Goal: Task Accomplishment & Management: Manage account settings

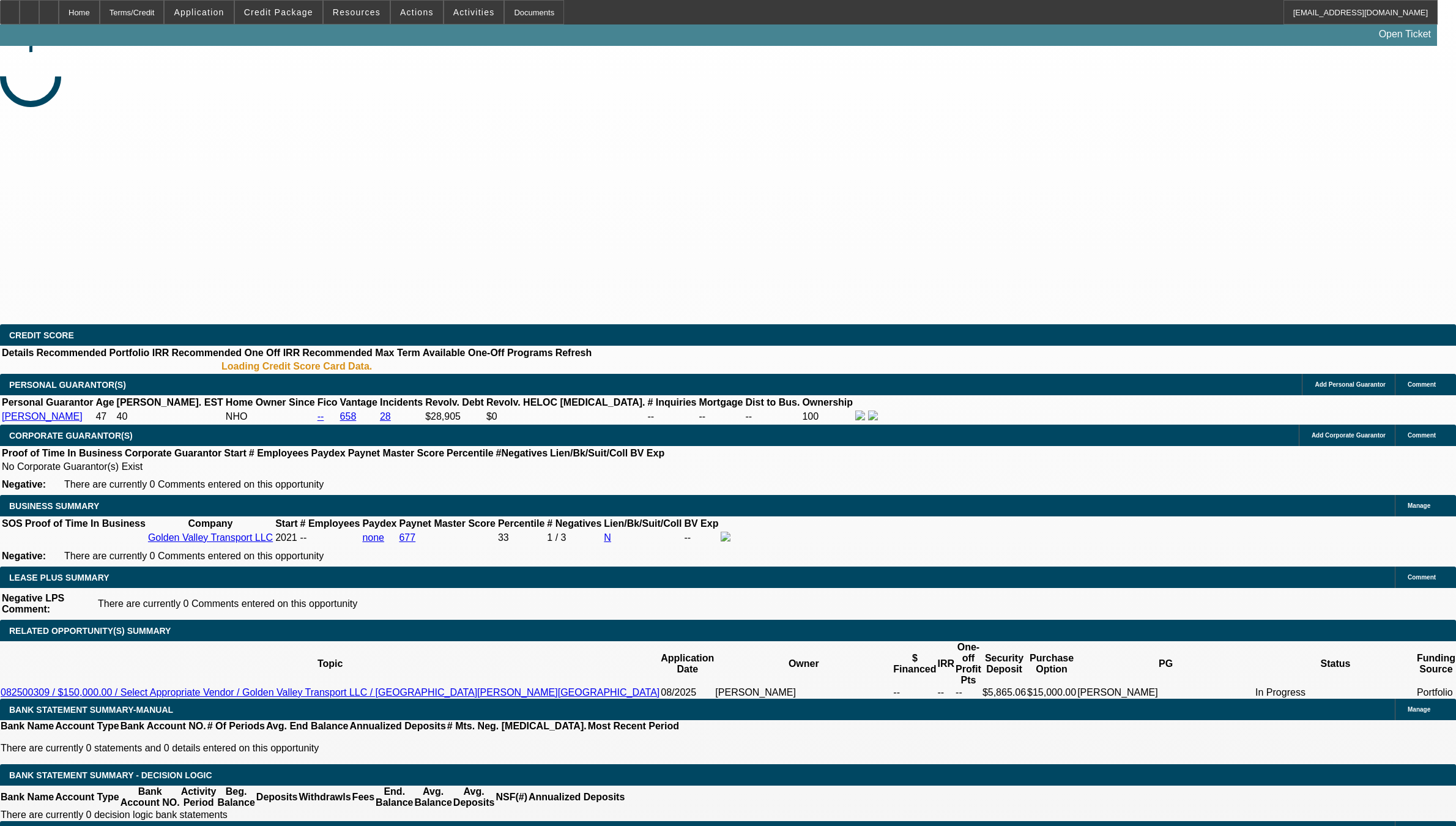
select select "0"
select select "2"
select select "0.1"
select select "4"
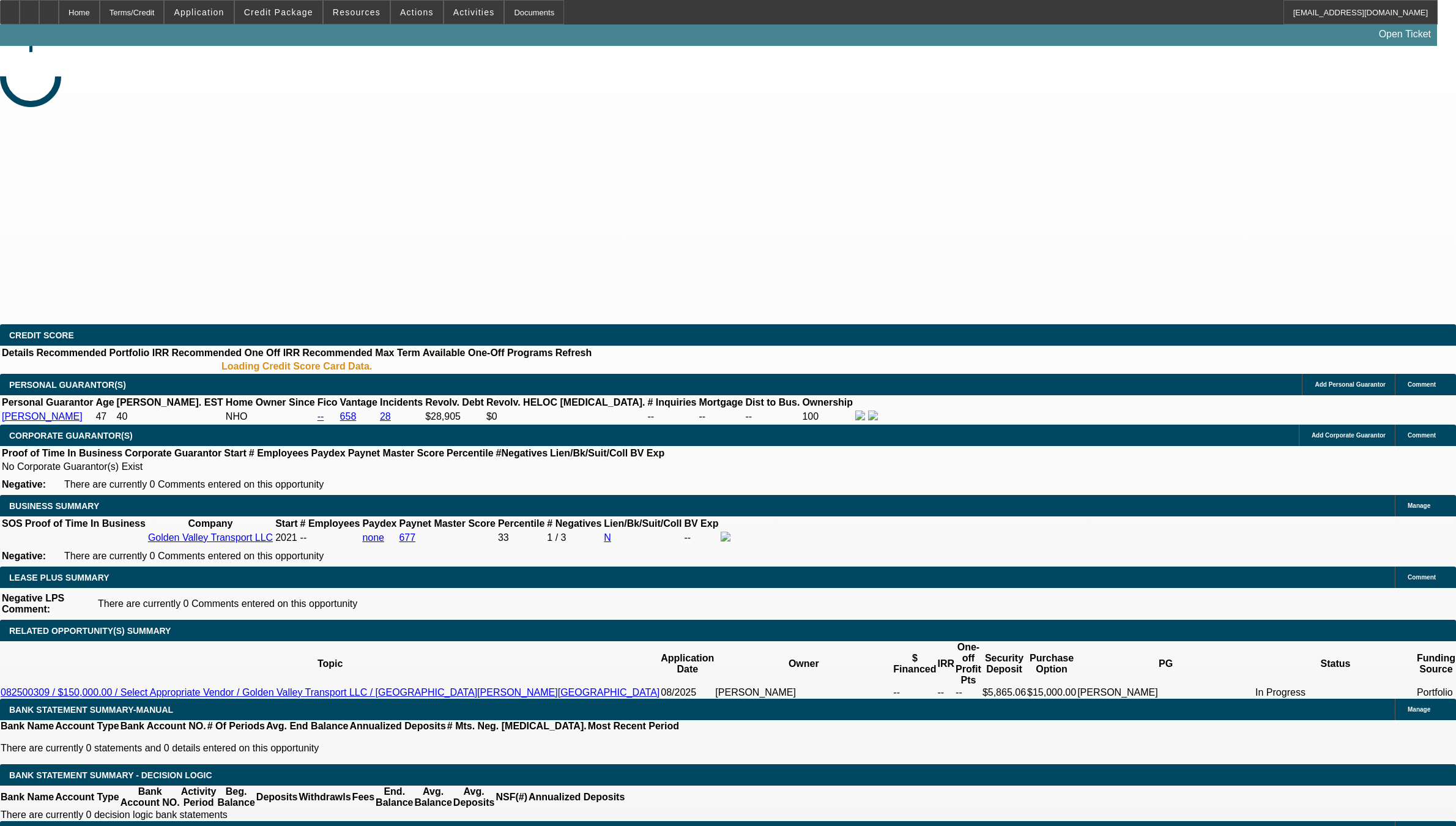
select select "0"
select select "2"
select select "0.1"
select select "4"
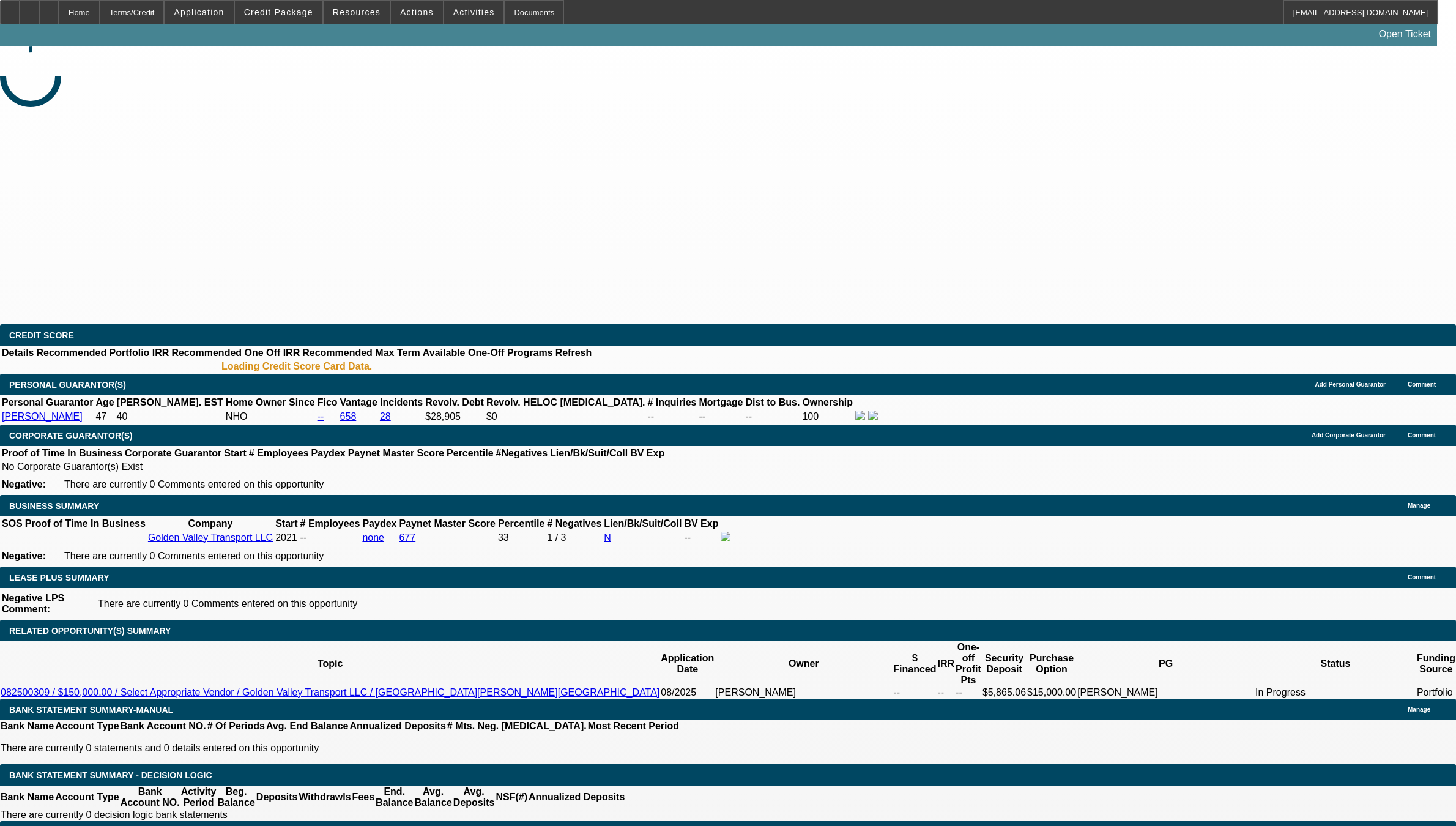
select select "0"
select select "2"
select select "0.1"
select select "4"
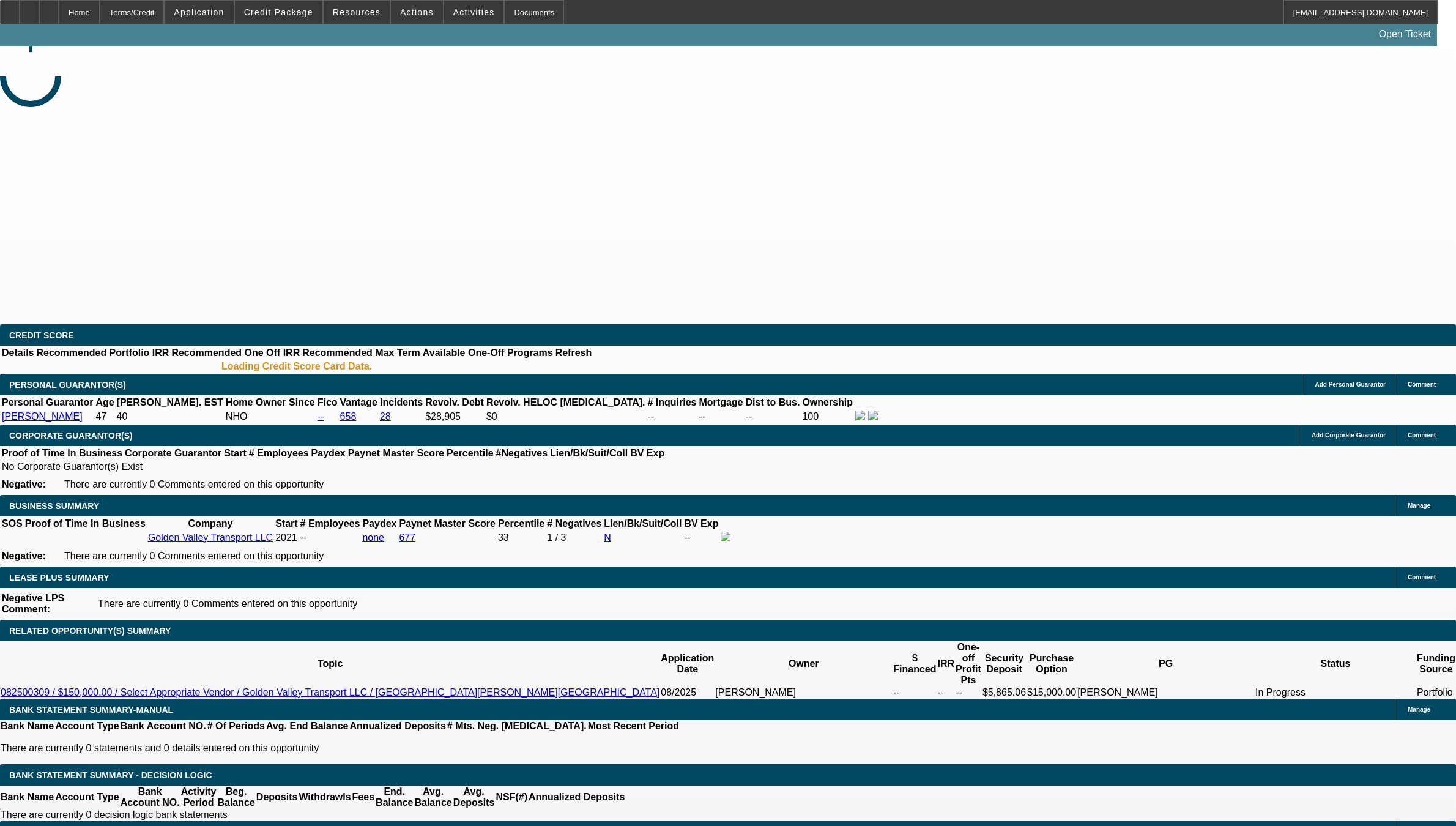
select select "0"
select select "2"
select select "0.1"
select select "4"
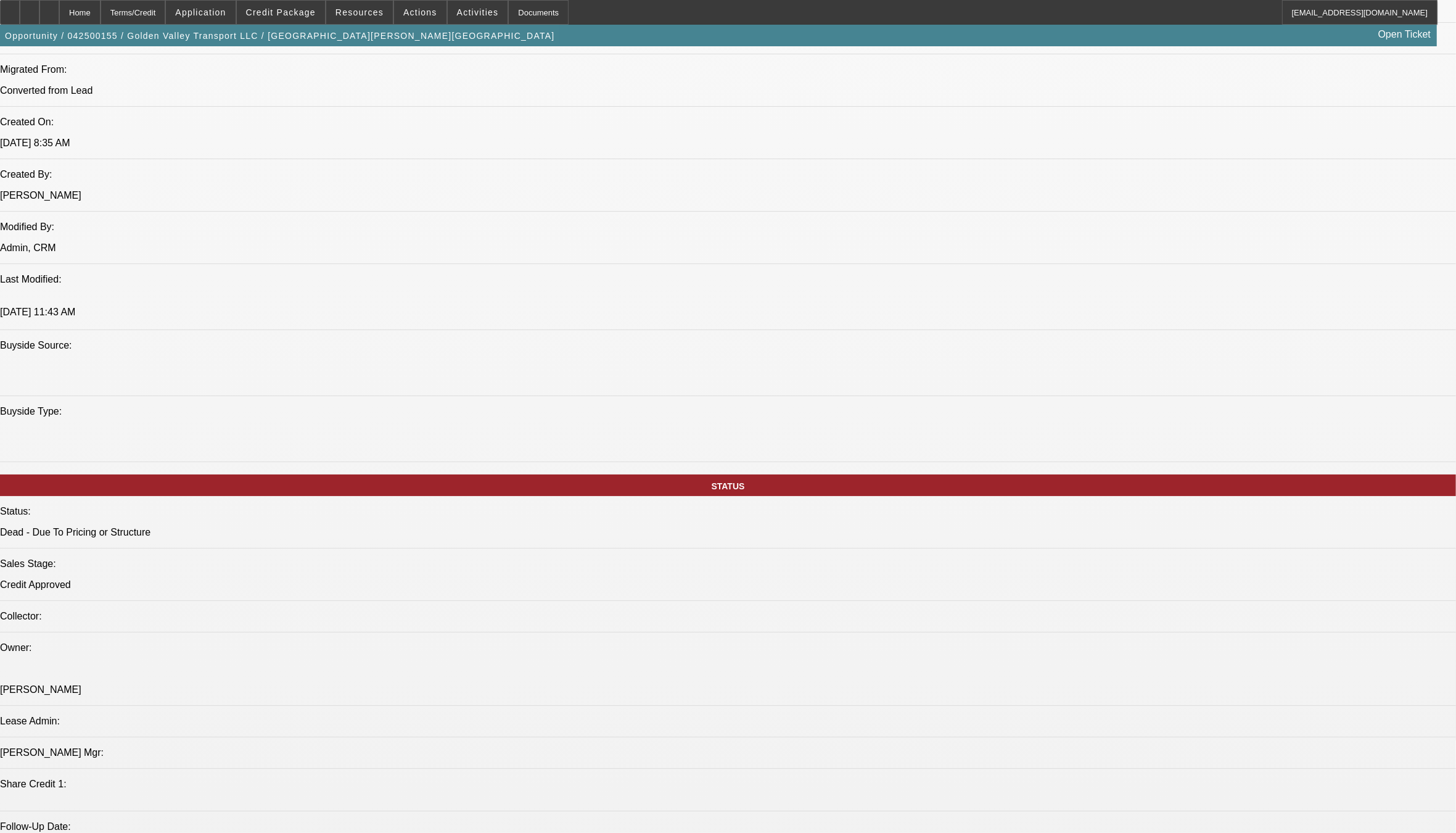
scroll to position [926, 0]
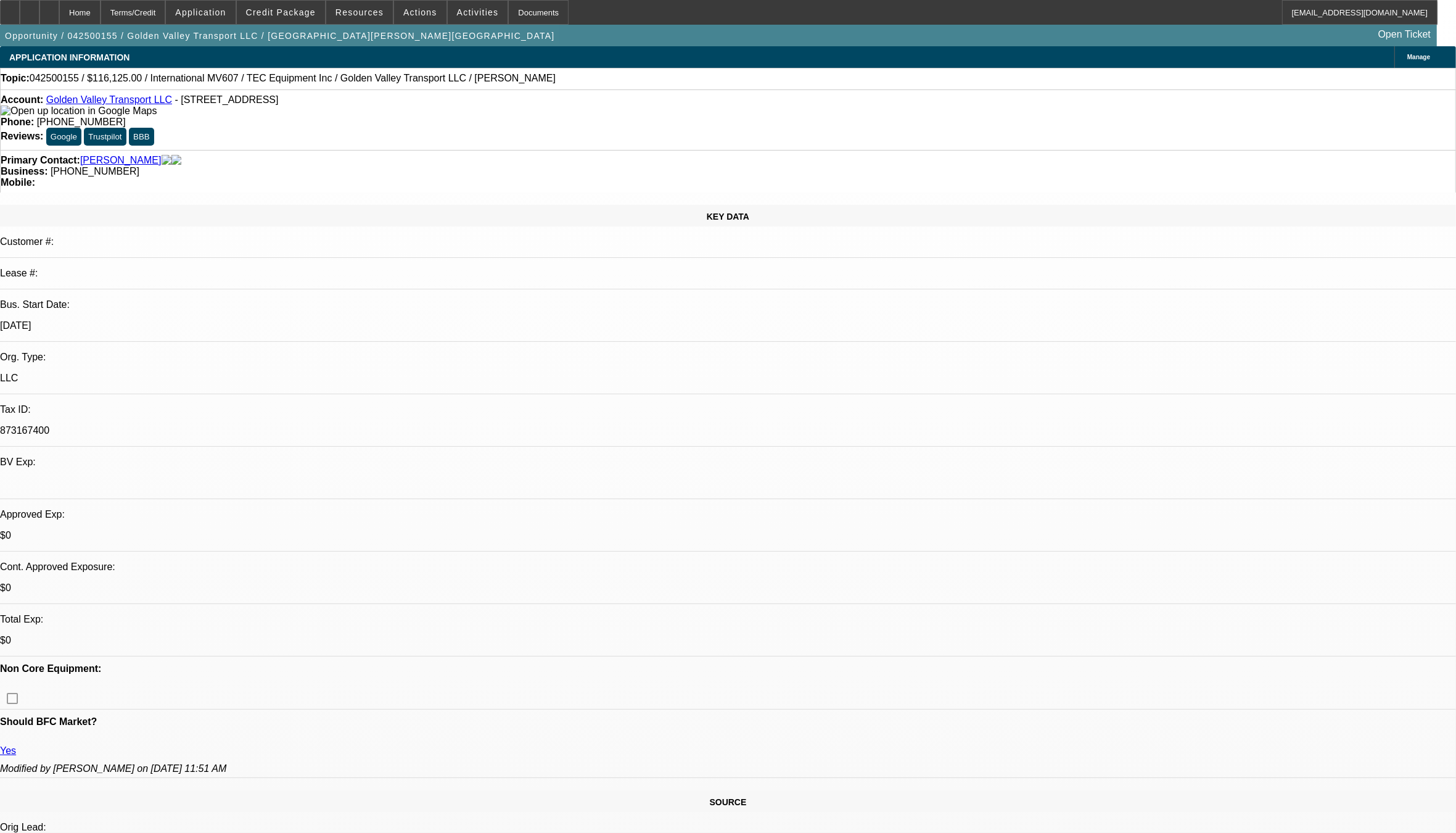
scroll to position [0, 0]
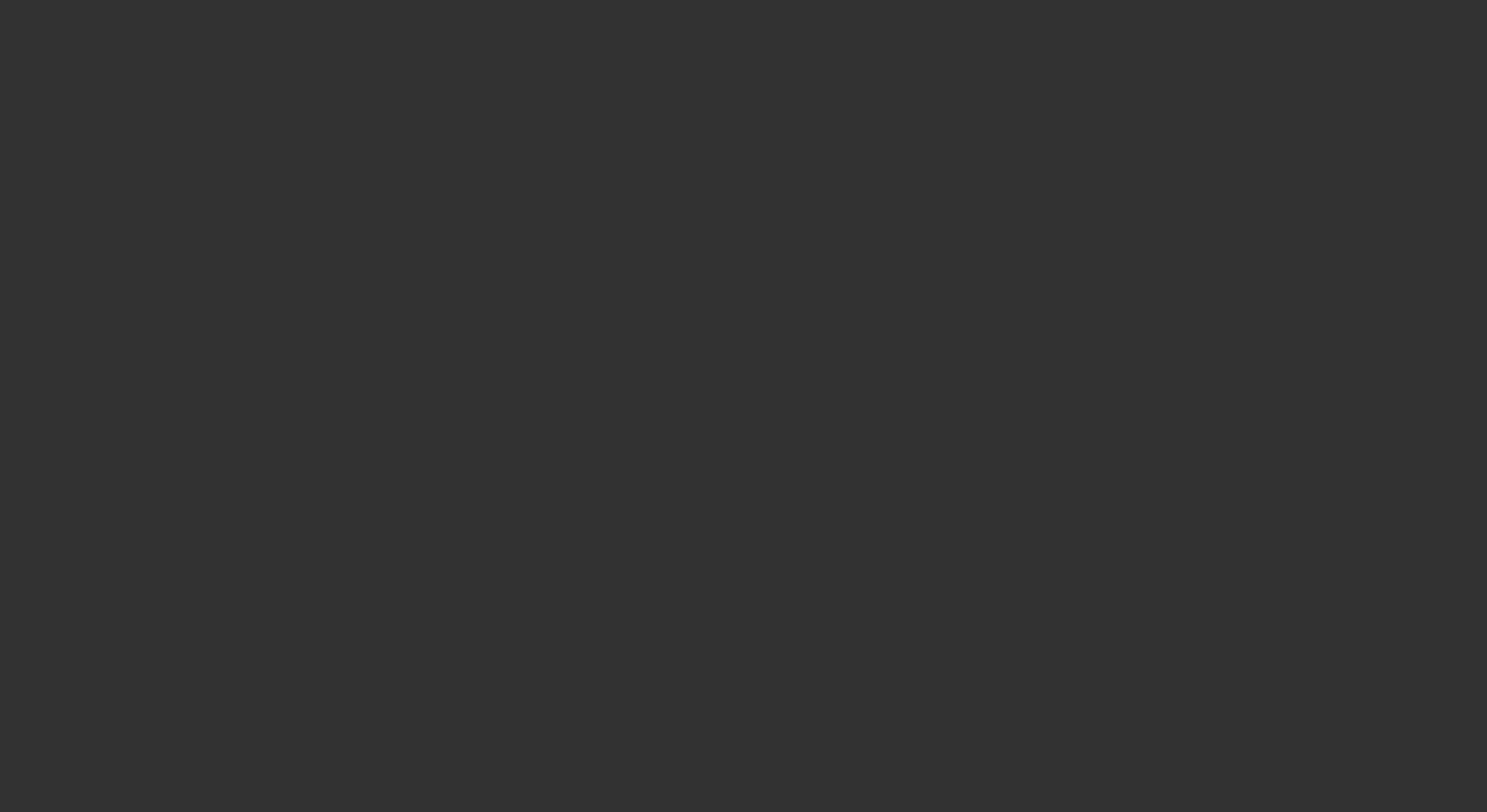
select select "0"
select select "2"
select select "0.1"
select select "1"
select select "2"
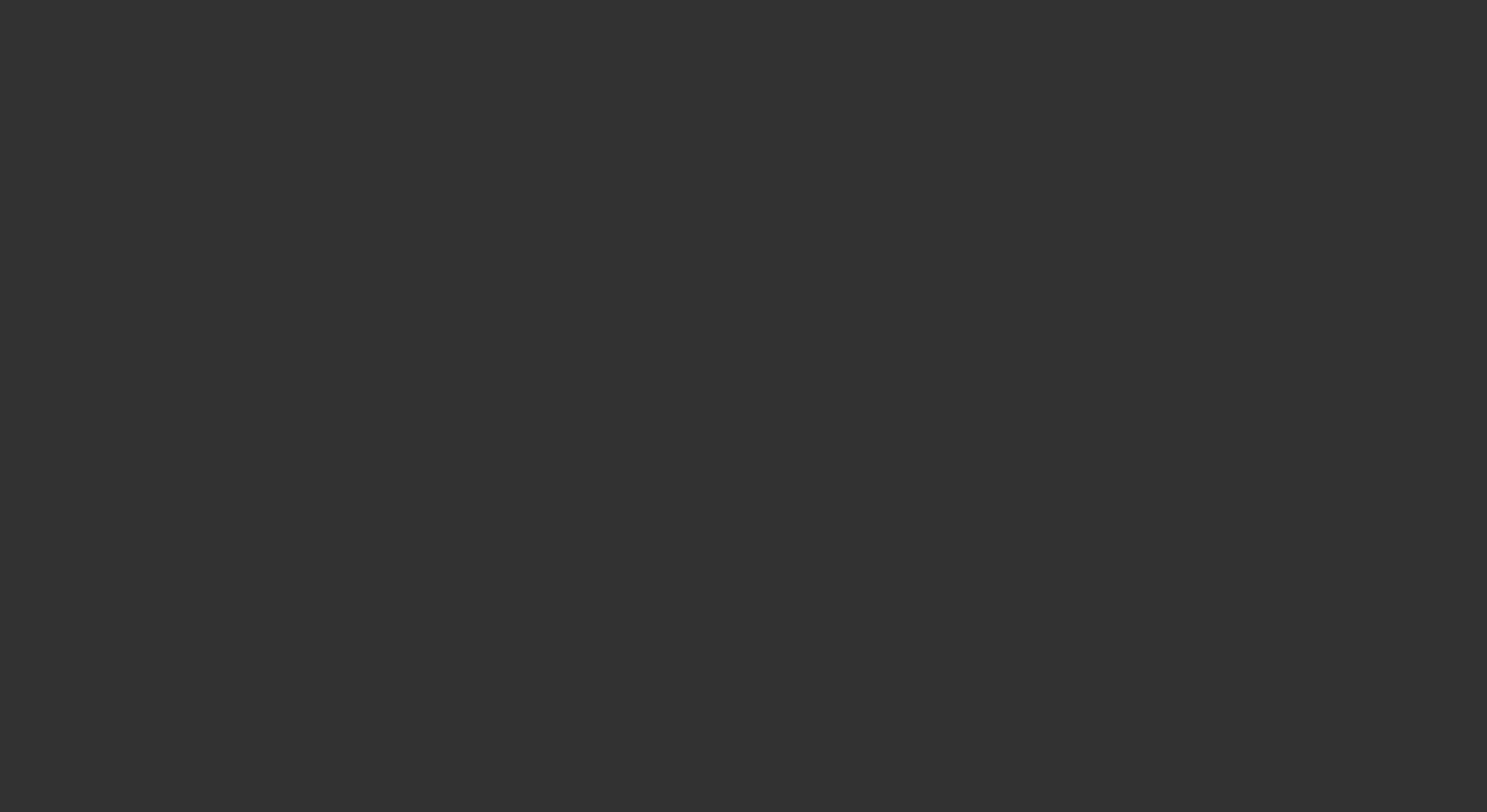
select select "4"
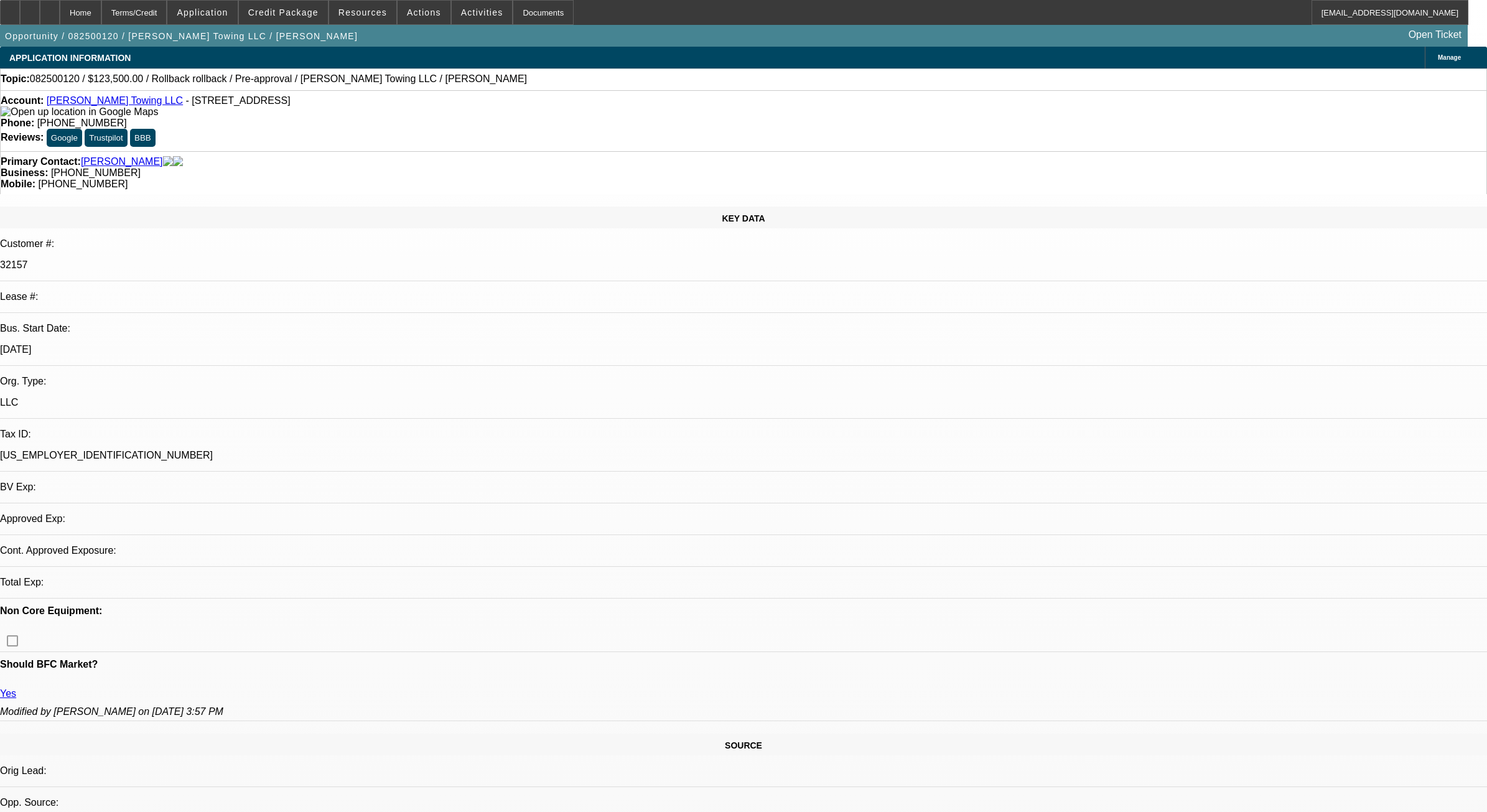
select select "0"
select select "6"
select select "0"
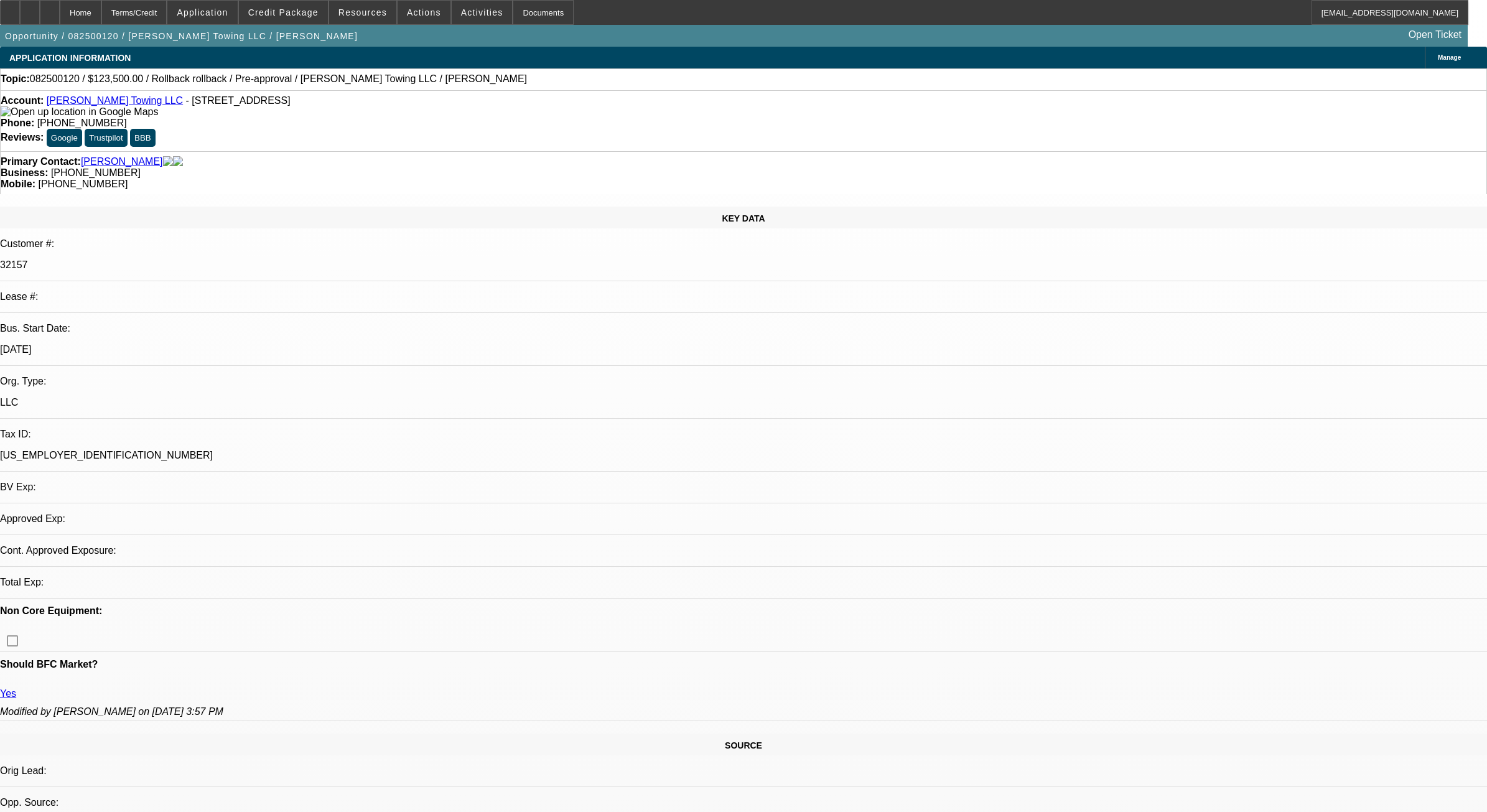
select select "3"
select select "0.1"
select select "4"
select select "0"
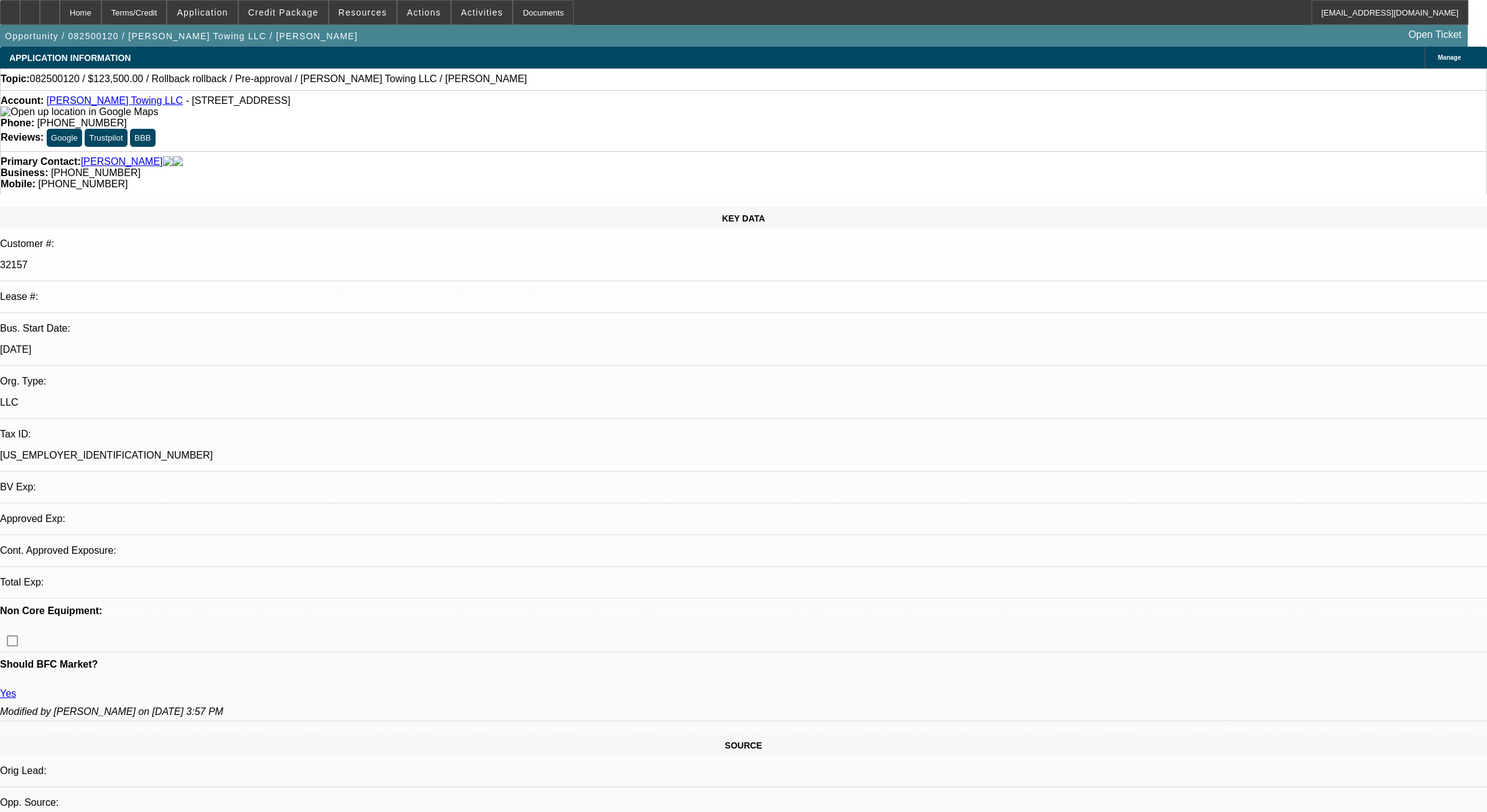
select select "3"
select select "0.1"
select select "4"
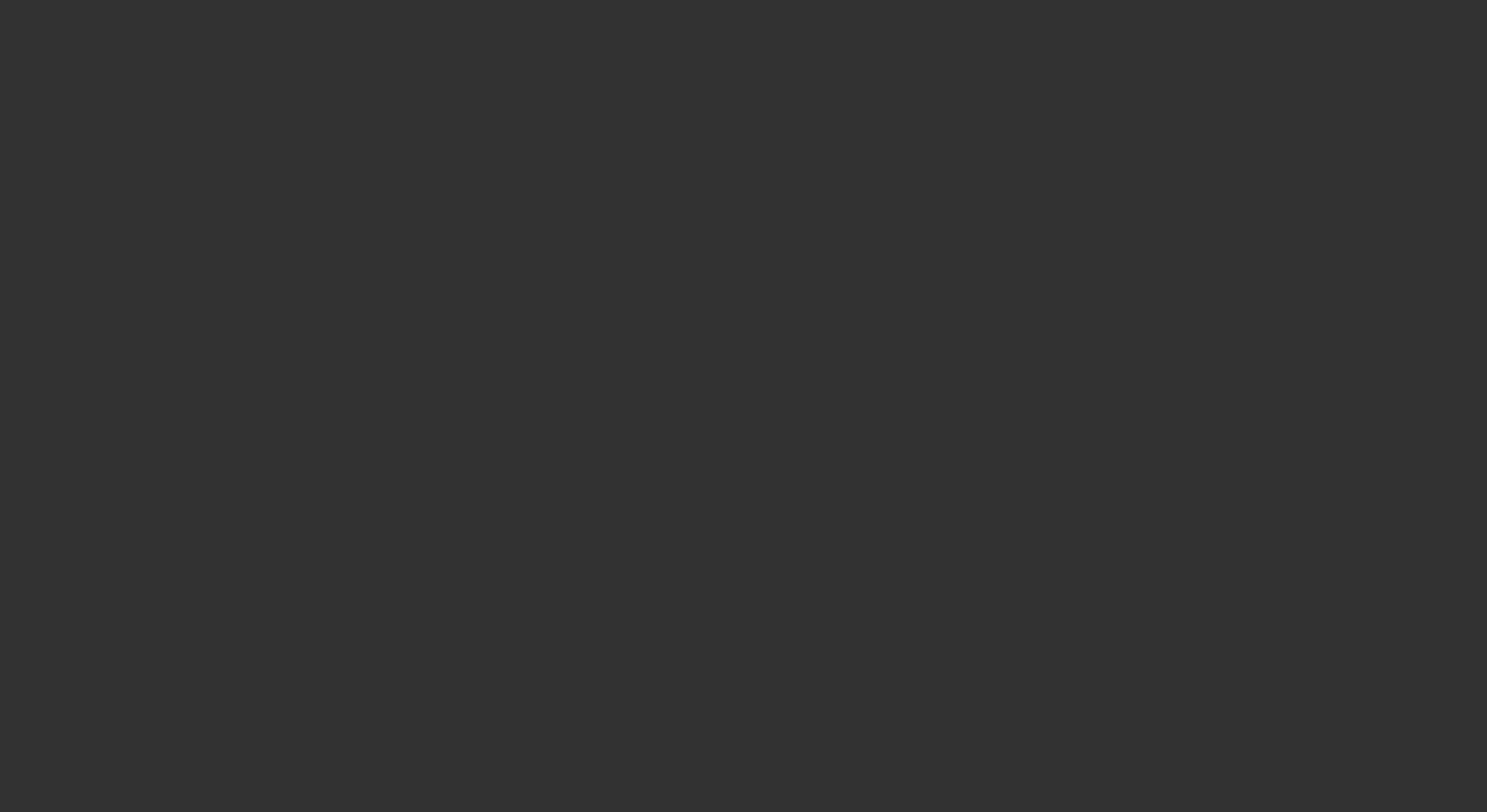
select select "0"
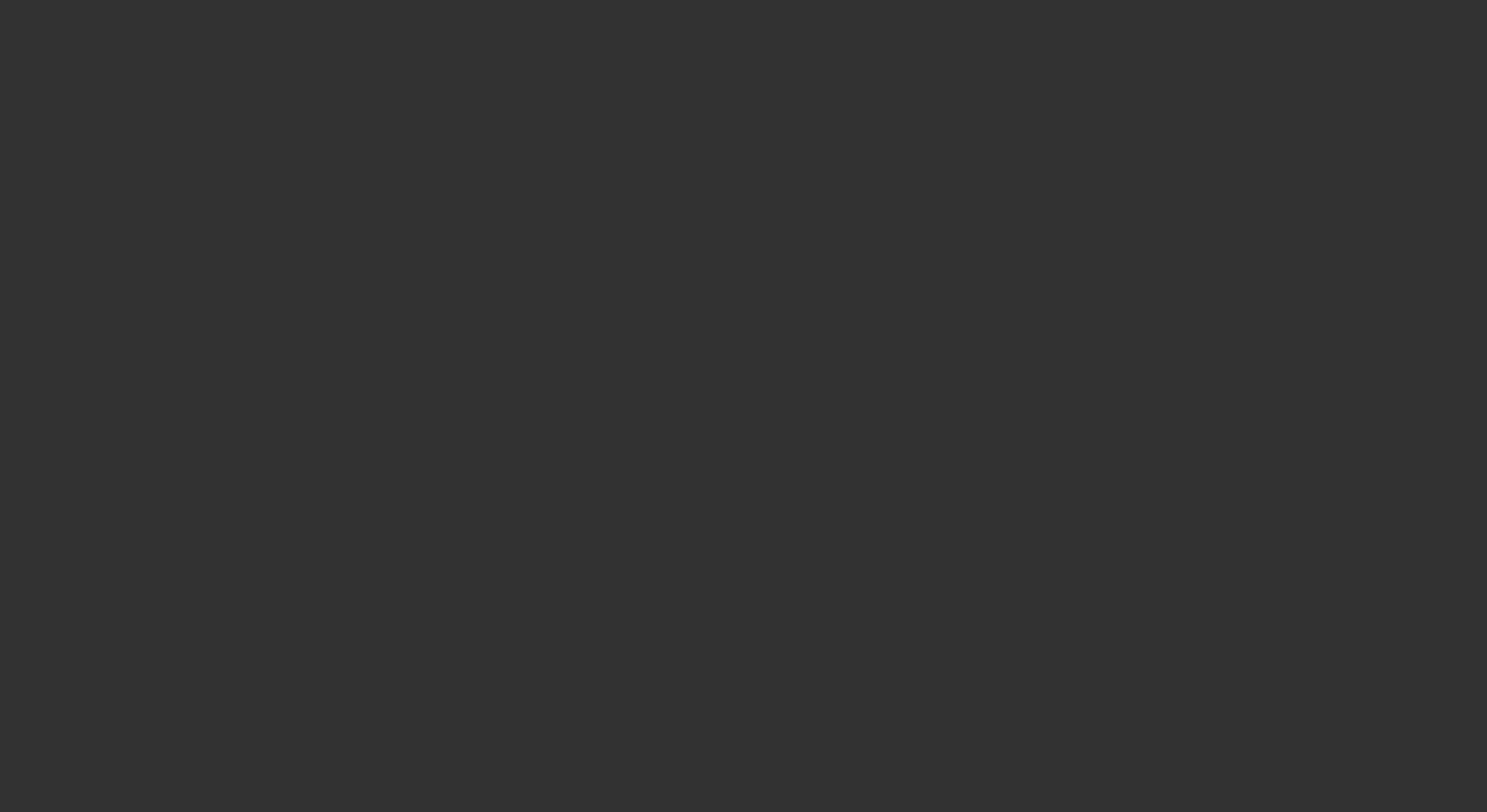
select select "0"
select select "0.1"
select select "0"
select select "0.1"
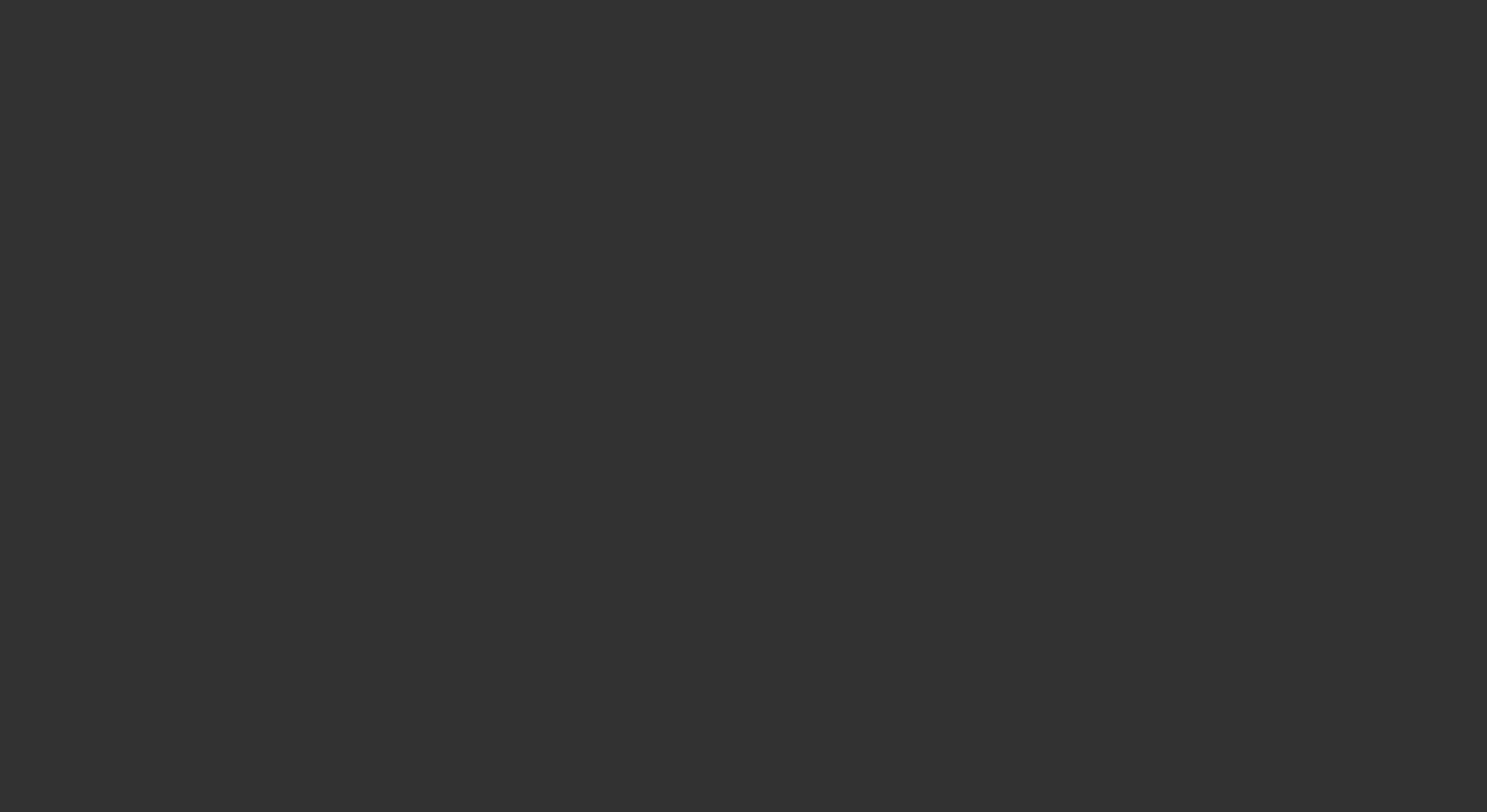
select select "0"
select select "1"
select select "2"
select select "6"
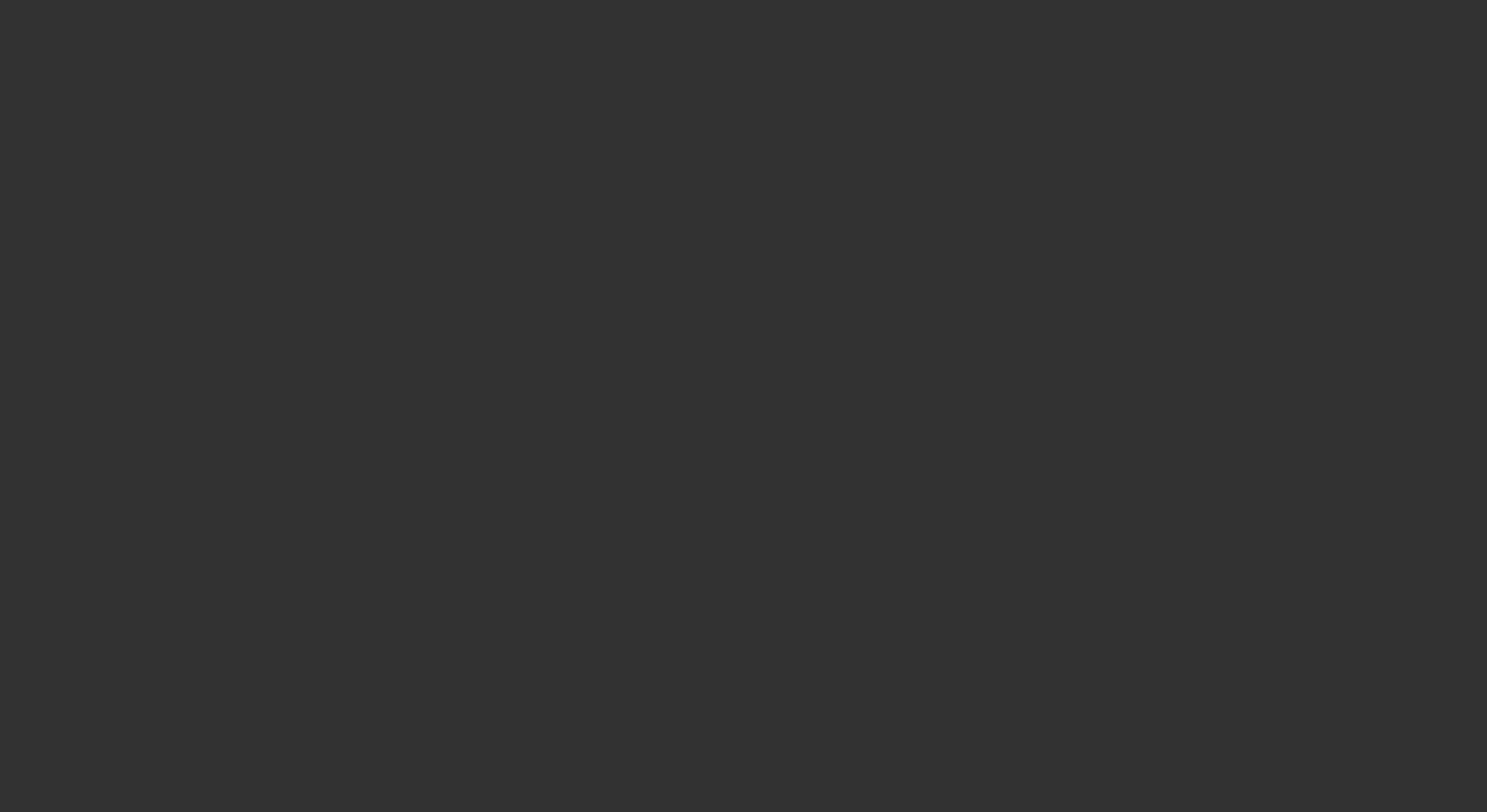
select select "1"
select select "2"
select select "6"
select select "1"
select select "2"
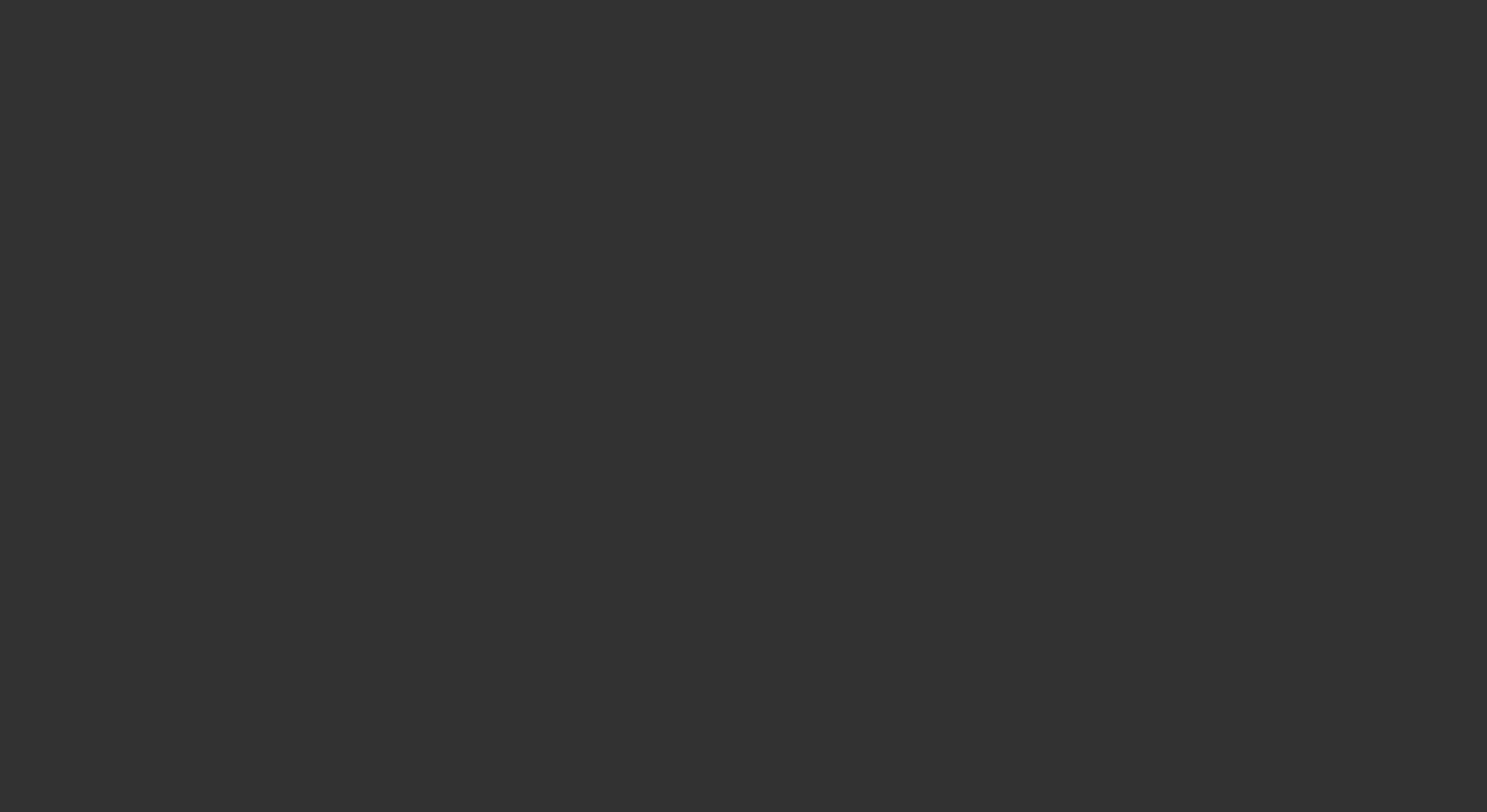
select select "6"
select select "1"
select select "2"
select select "6"
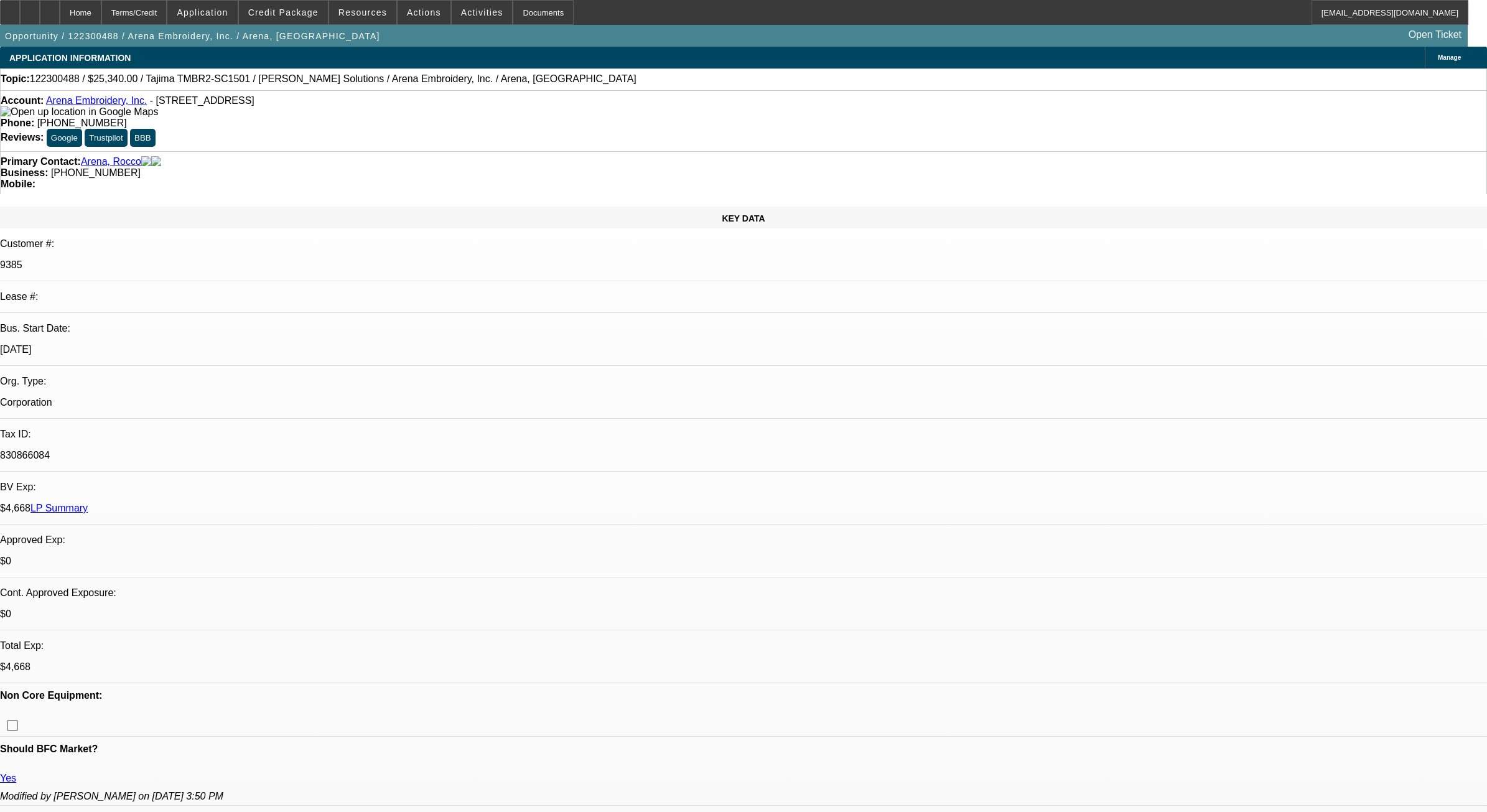
select select "0"
select select "2"
select select "0.1"
select select "4"
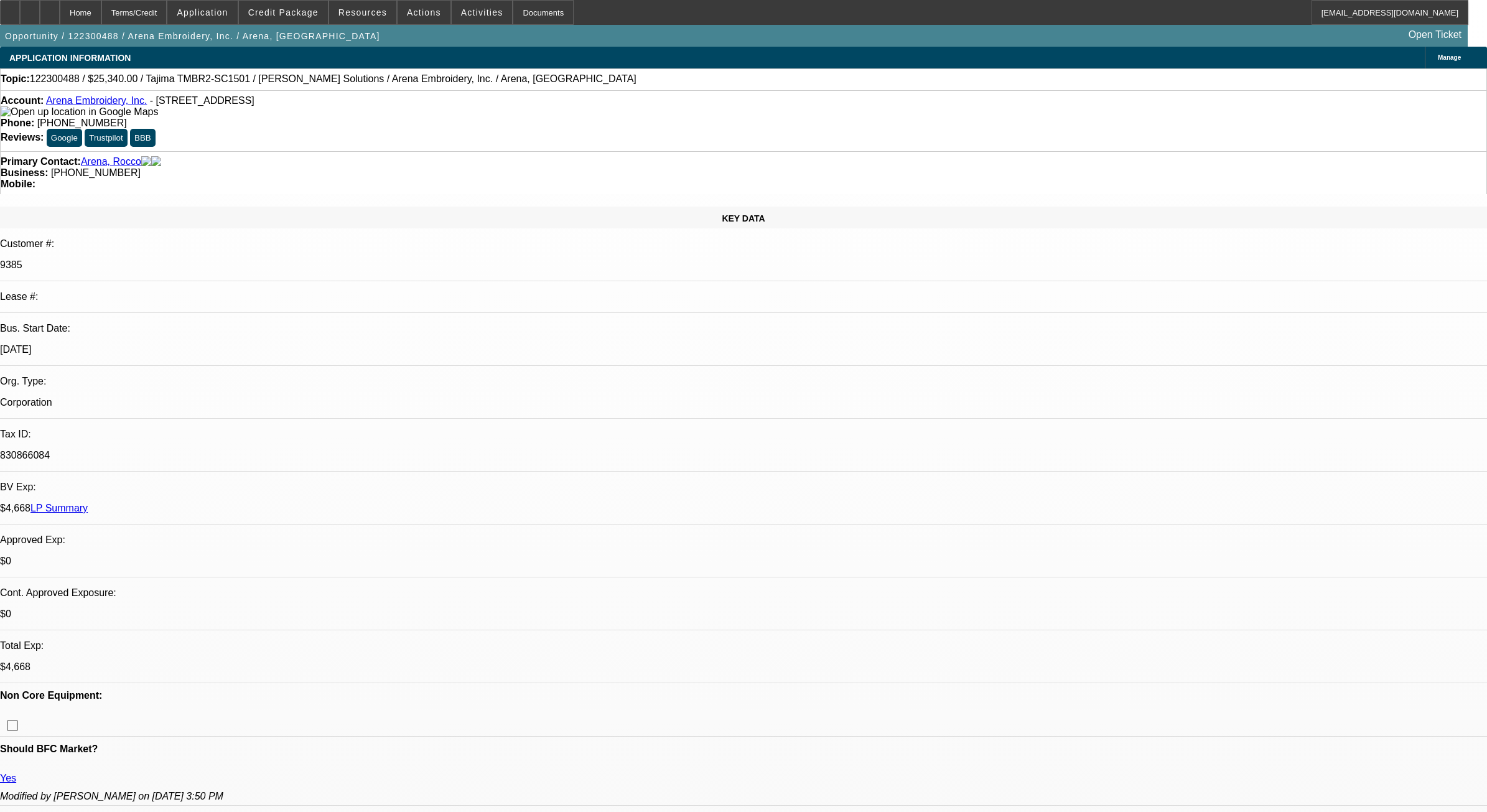
select select "0"
select select "2"
select select "0.1"
select select "4"
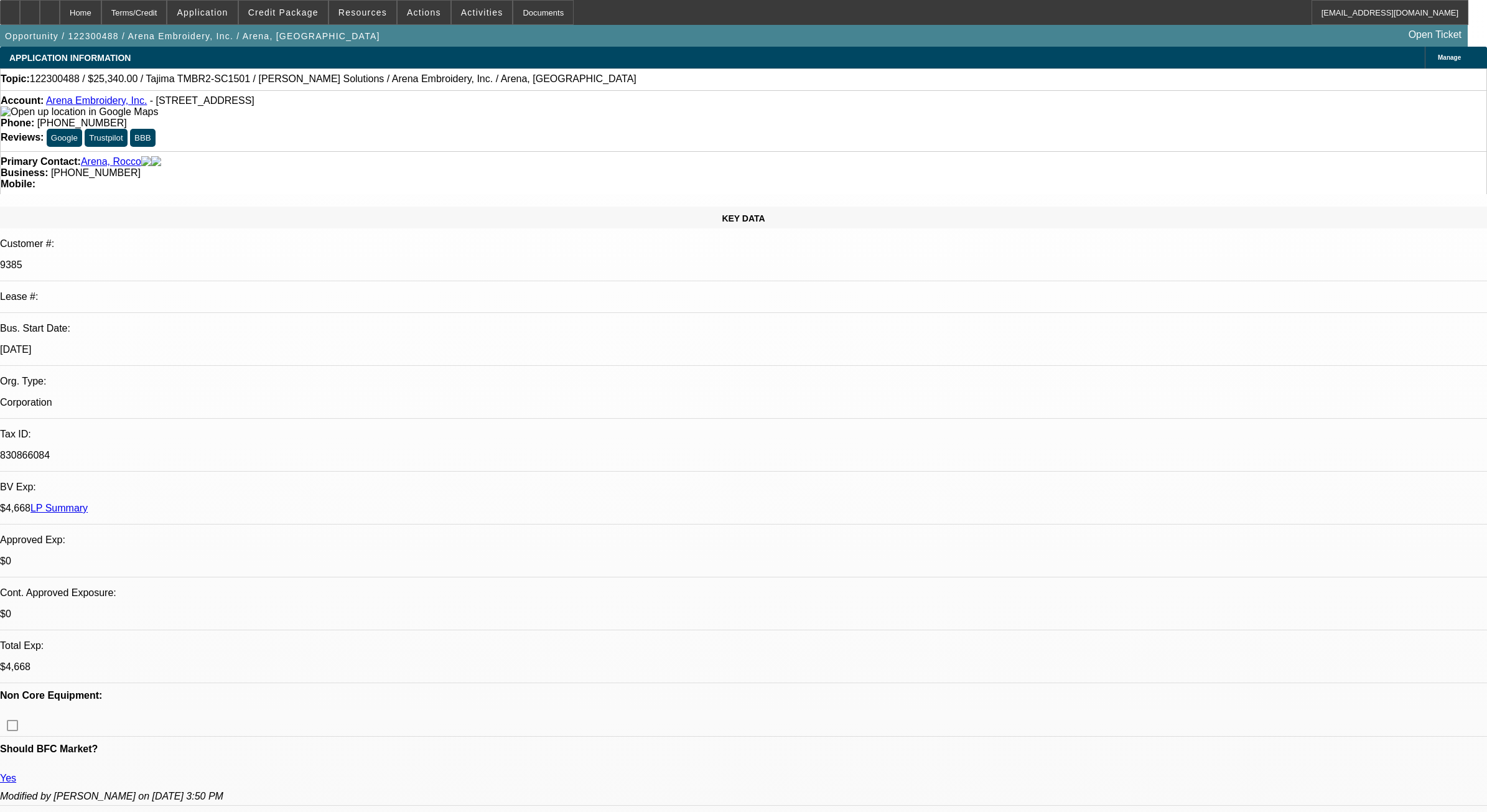
select select "0"
select select "2"
select select "0.1"
select select "4"
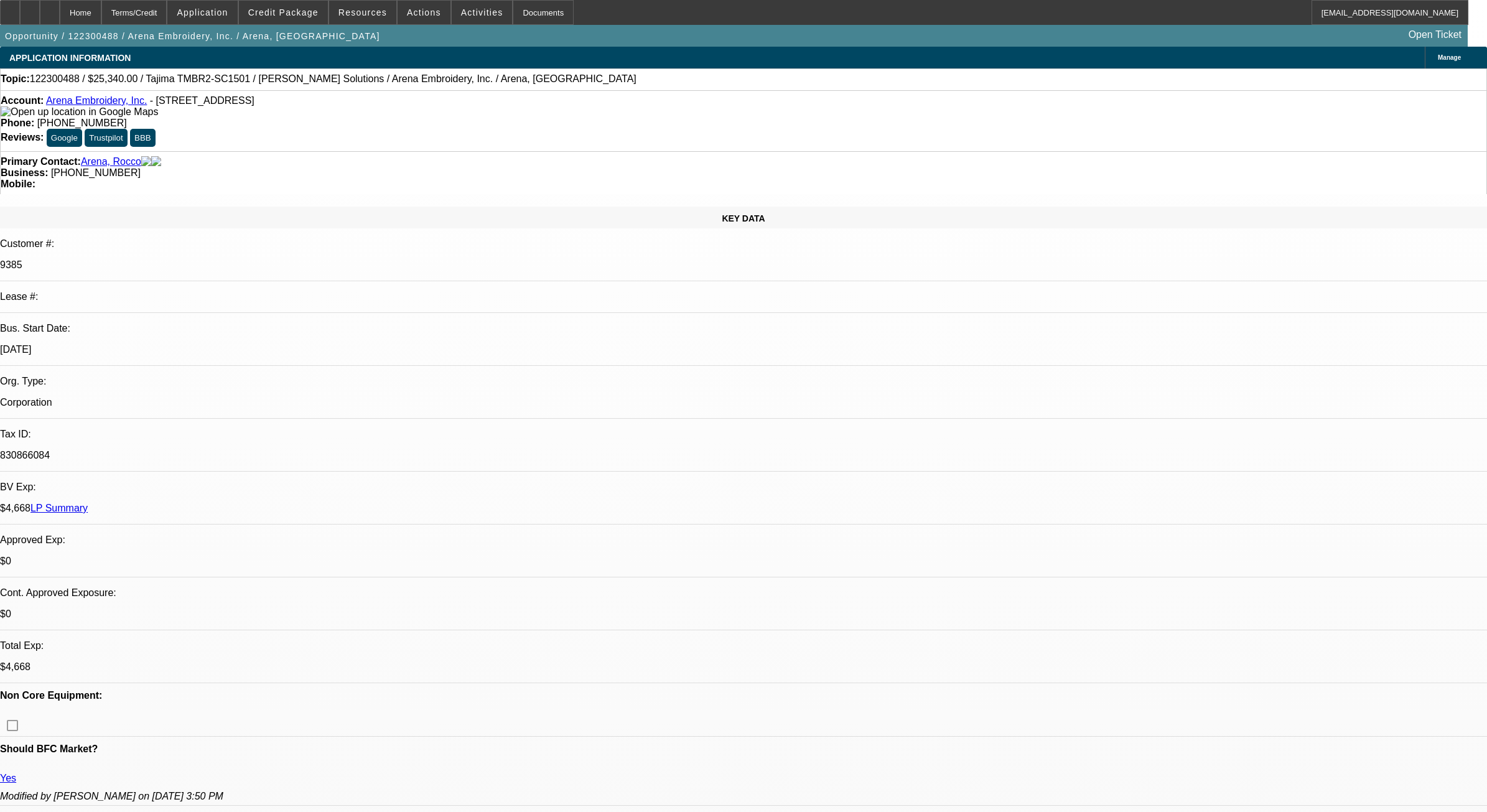
select select "0"
select select "2"
select select "0.1"
select select "4"
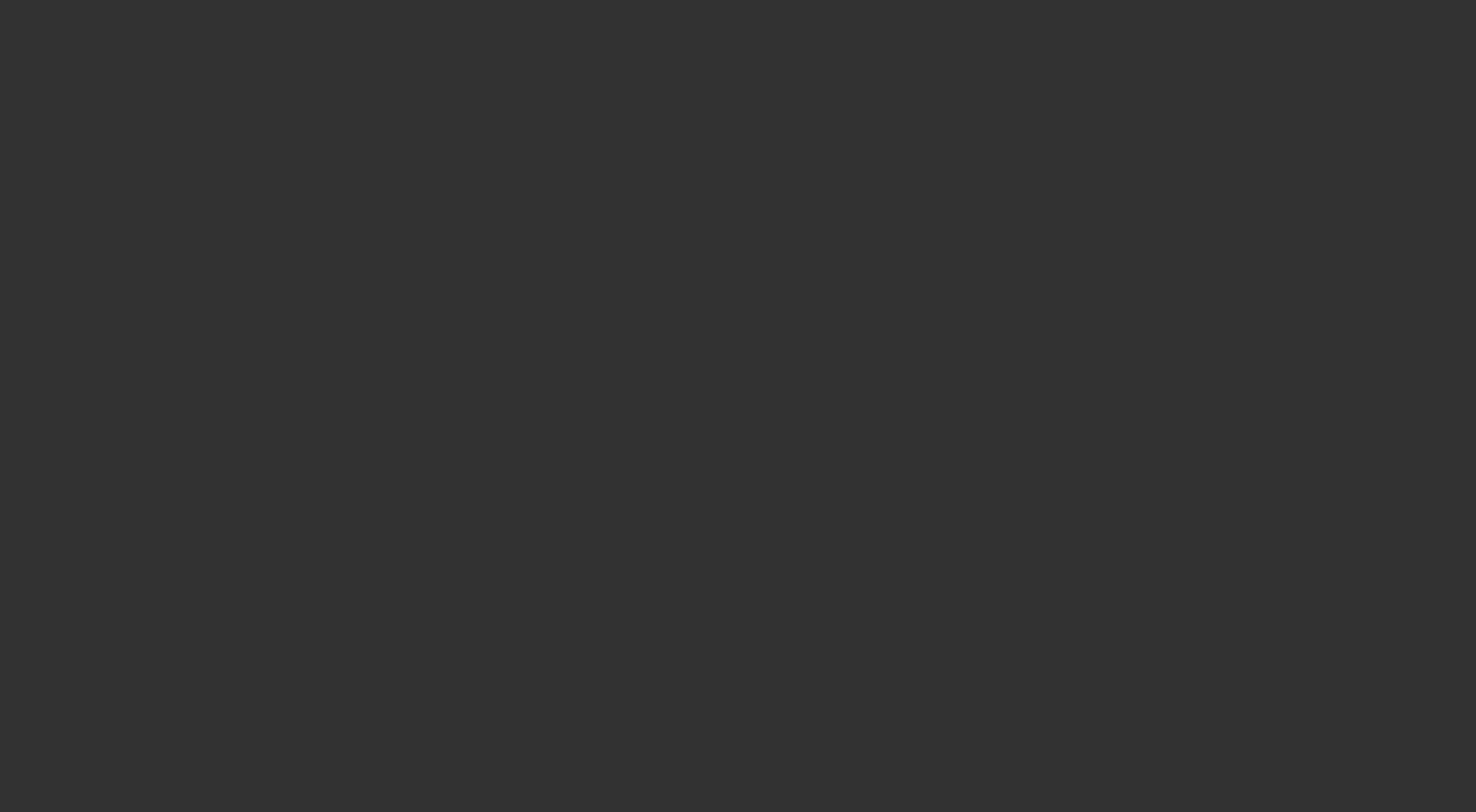
select select "0"
select select "3"
select select "0.1"
select select "4"
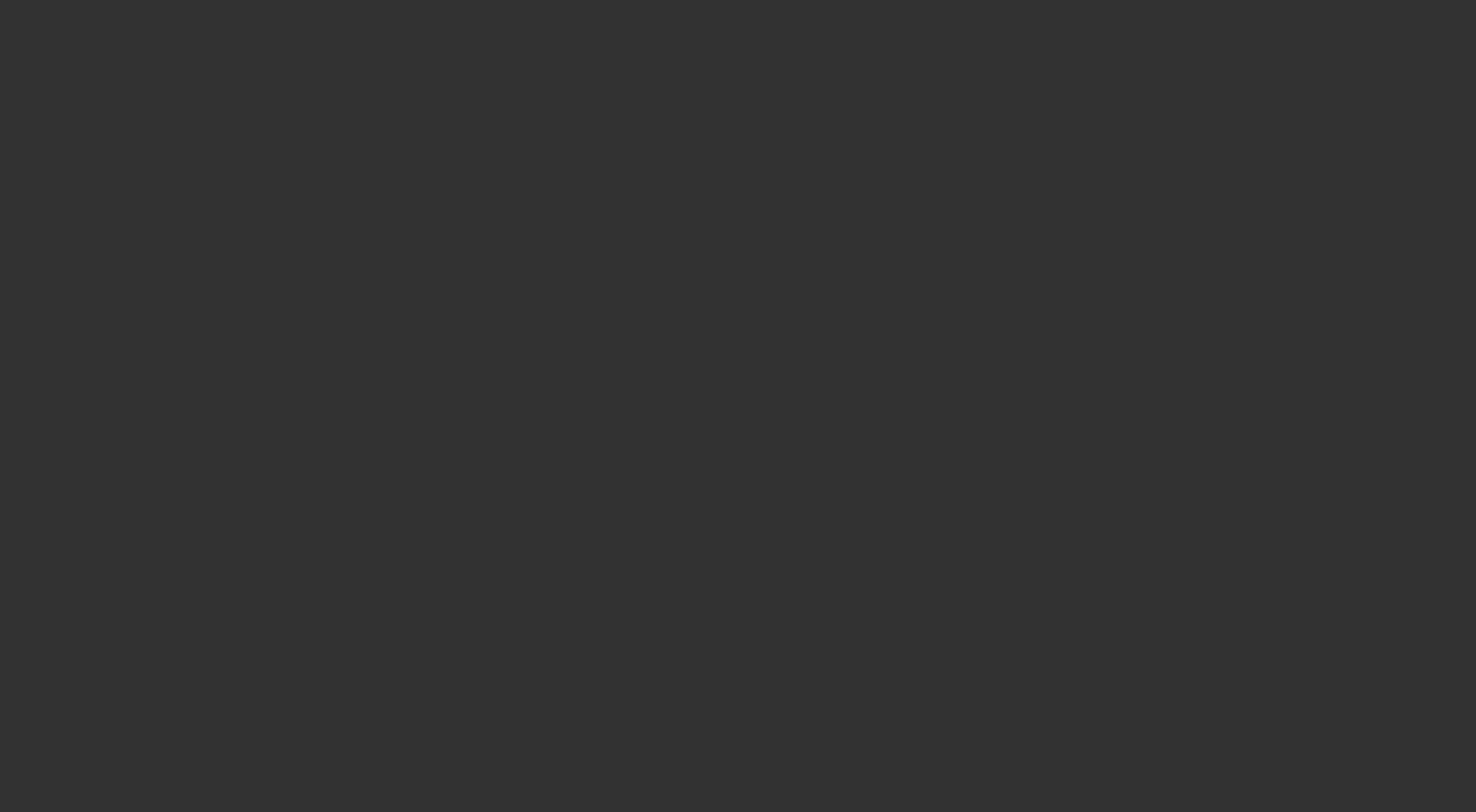
select select "0"
select select "3"
select select "0.1"
select select "4"
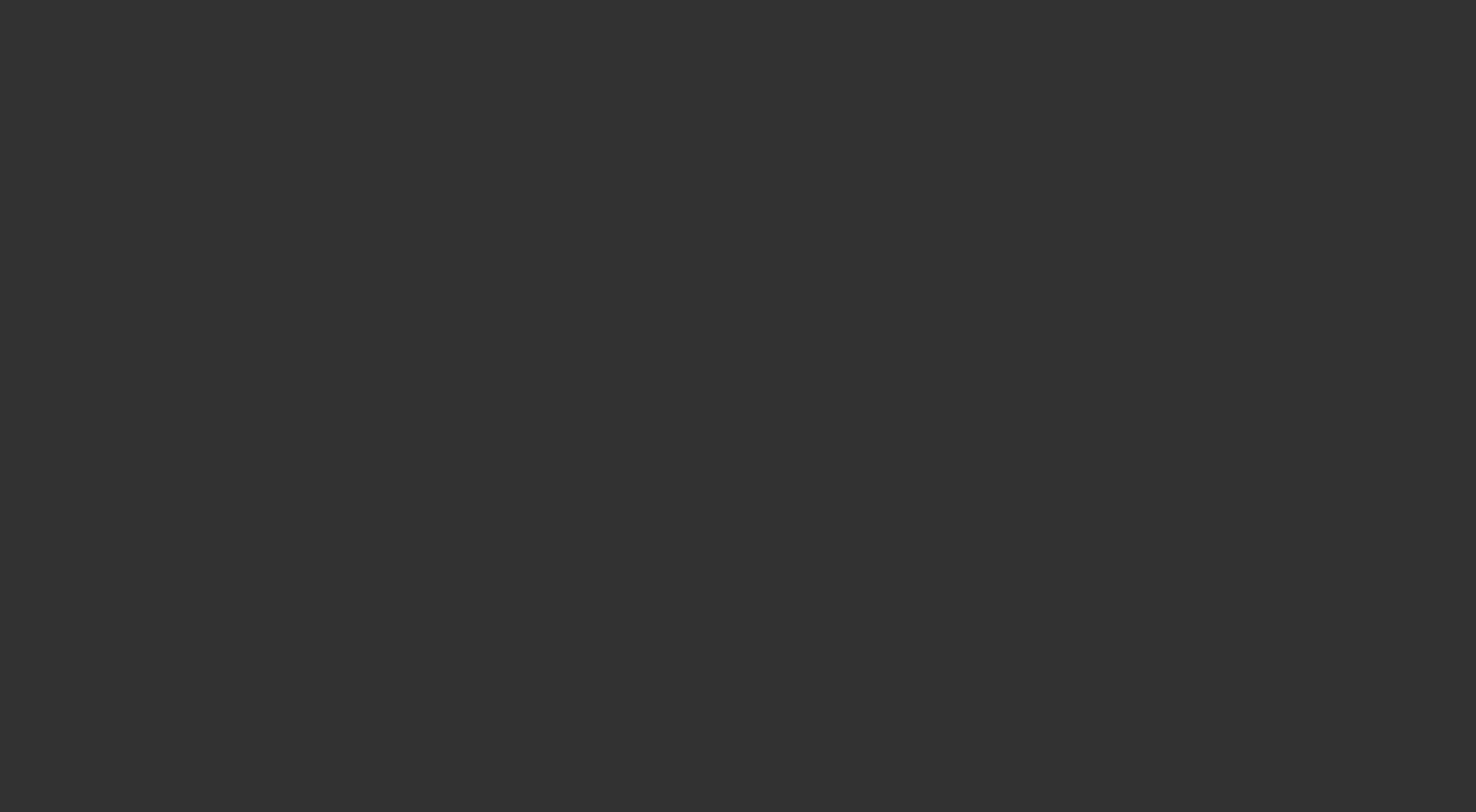
select select "0"
select select "3"
select select "0.1"
select select "4"
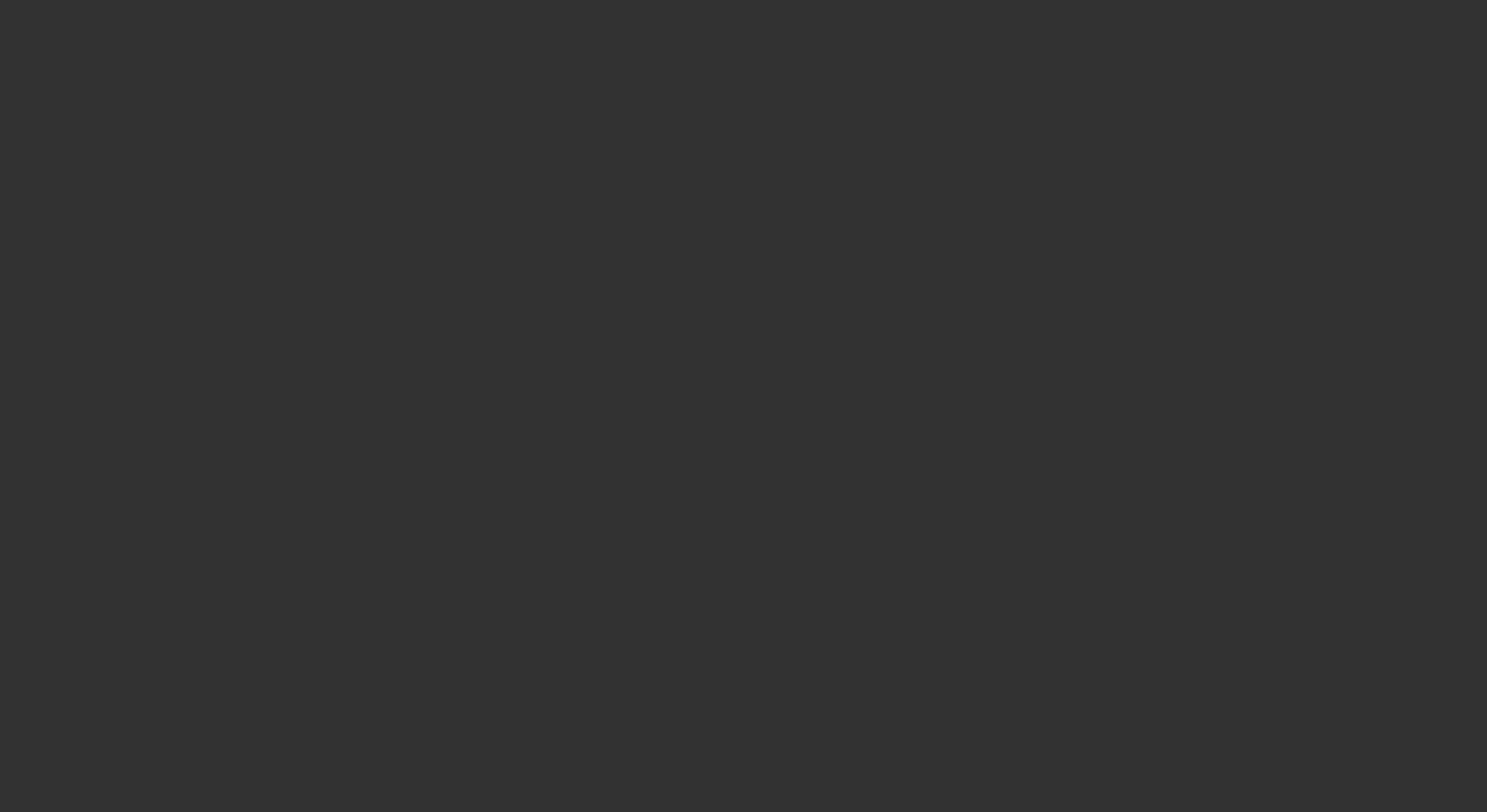
select select "0"
select select "2"
select select "0.1"
select select "0"
select select "2"
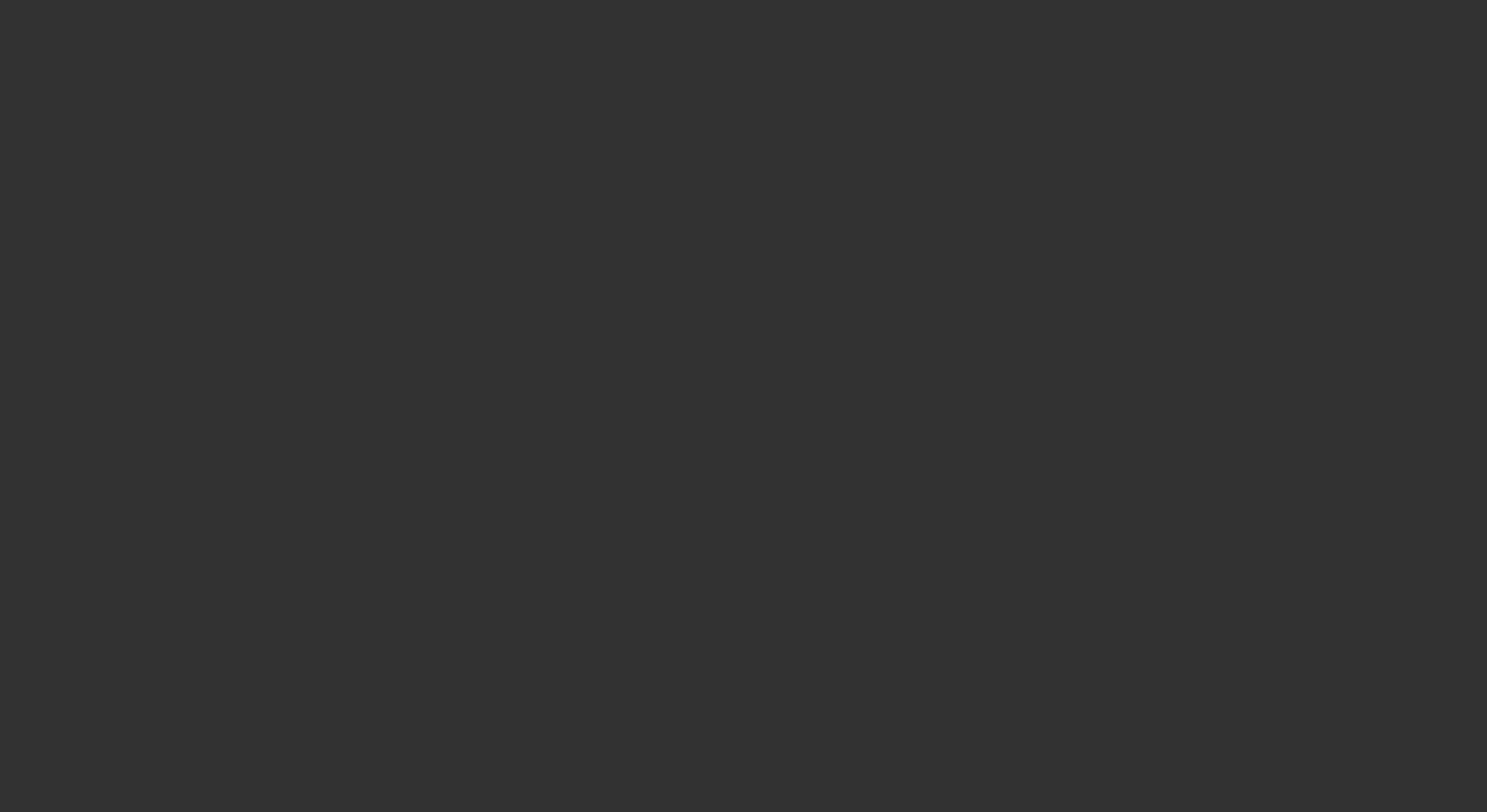
select select "0.1"
select select "1"
select select "2"
select select "4"
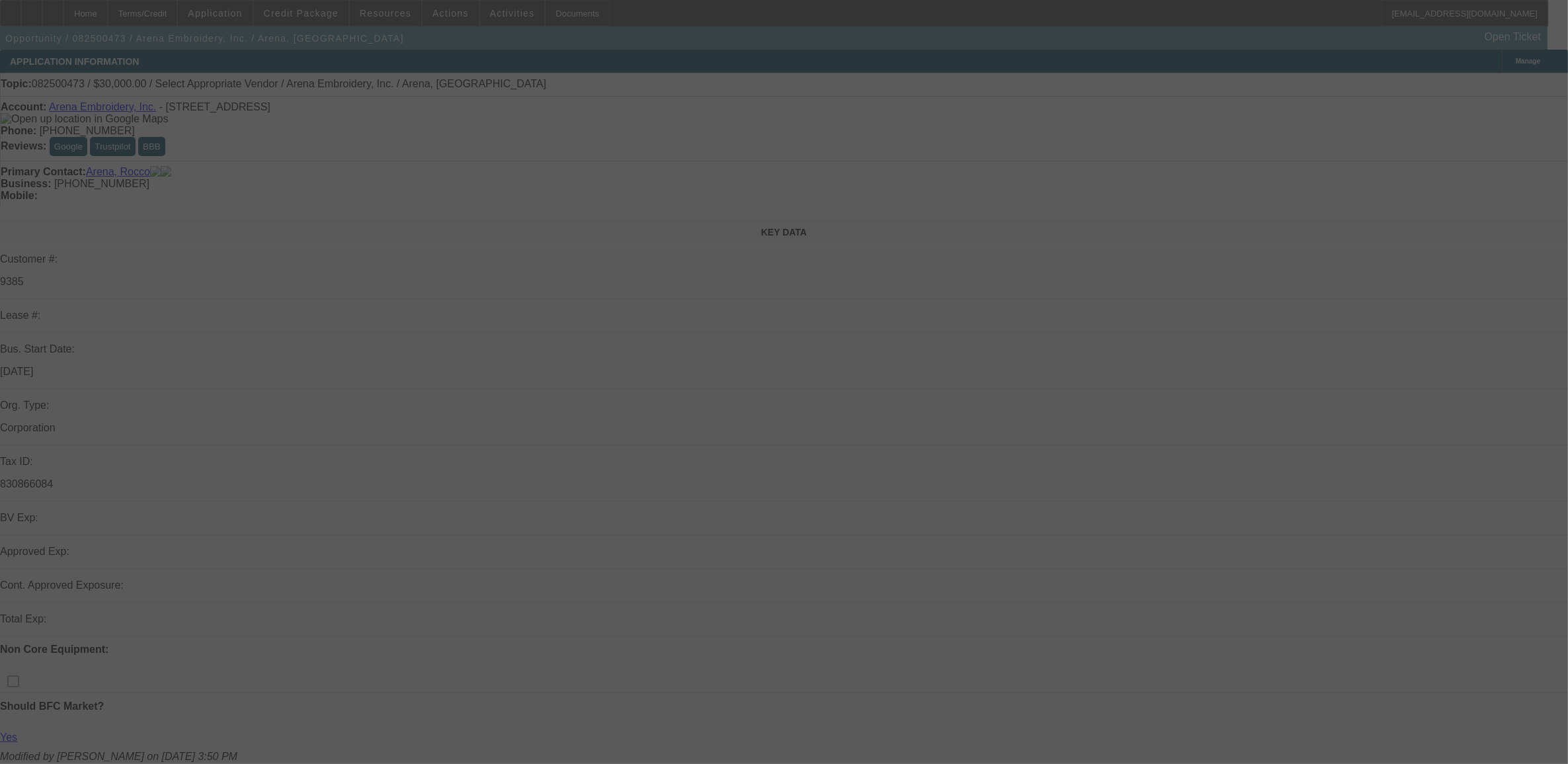
select select "0"
select select "2"
select select "0.1"
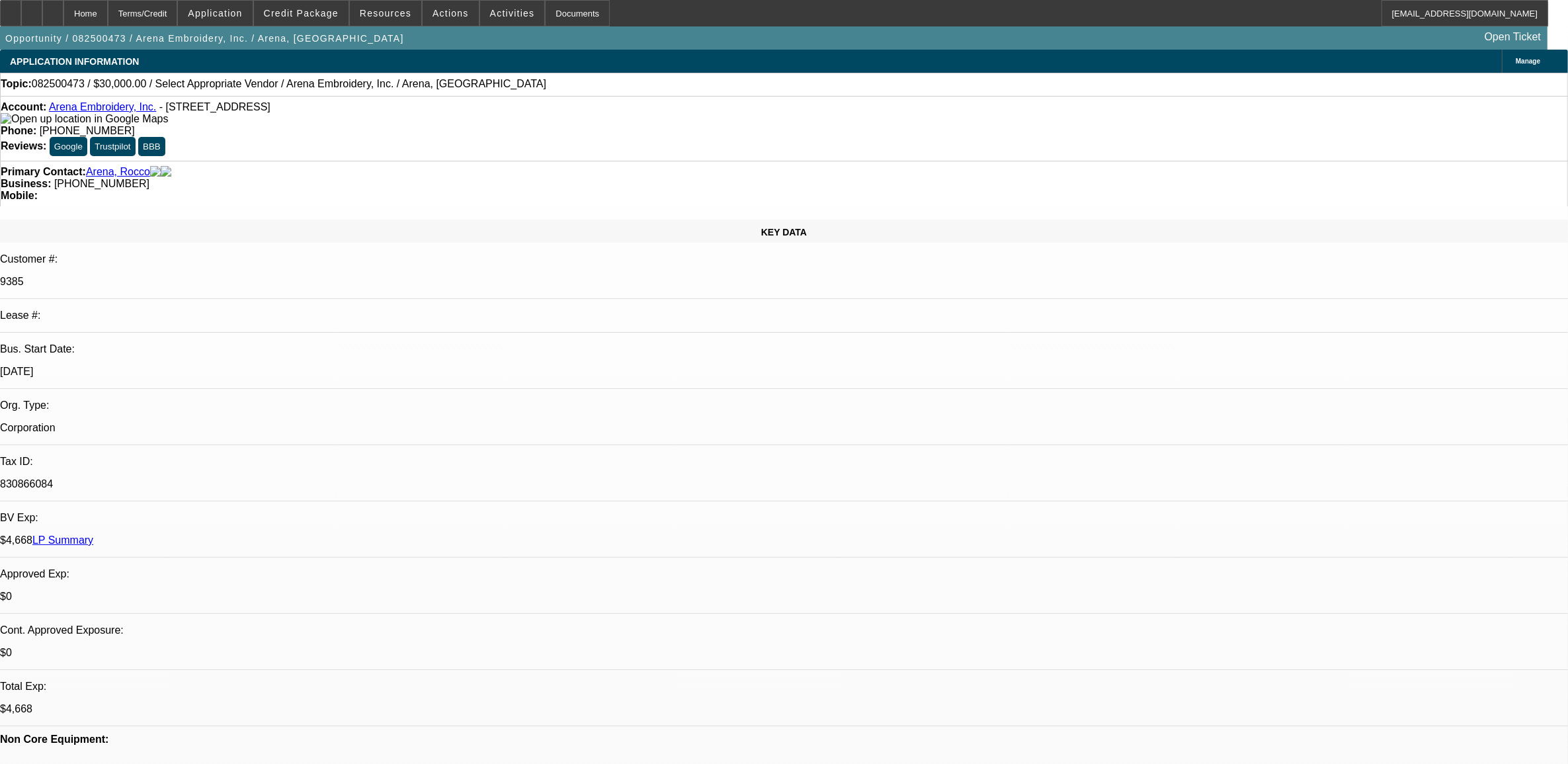
select select "1"
select select "2"
select select "4"
click at [127, 117] on div "Account: Arena Embroidery, Inc. - [STREET_ADDRESS]" at bounding box center [784, 113] width 1566 height 24
click at [123, 109] on link "Arena Embroidery, Inc." at bounding box center [102, 107] width 107 height 12
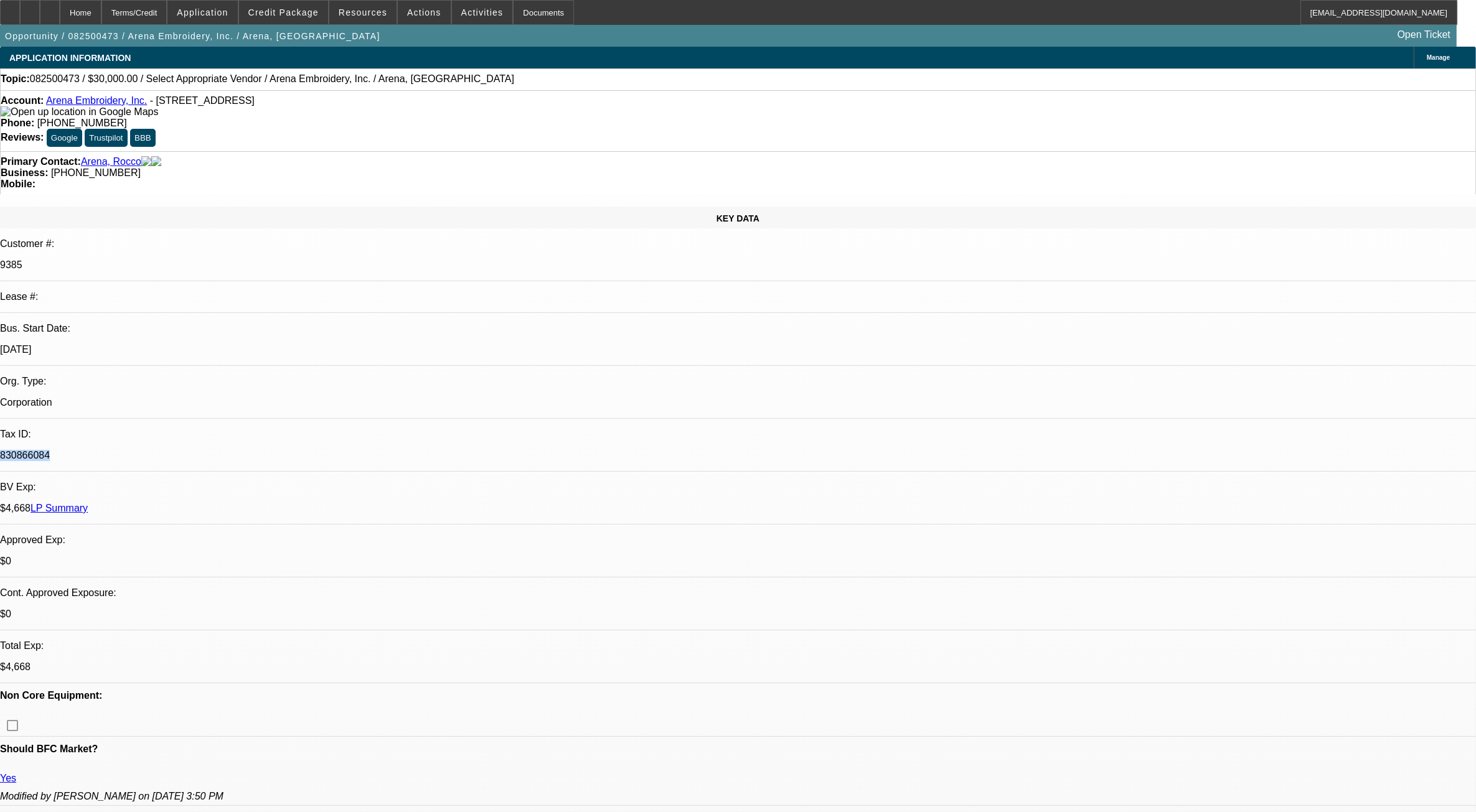
drag, startPoint x: 232, startPoint y: 252, endPoint x: 173, endPoint y: 259, distance: 59.4
click at [173, 450] on div "830866084" at bounding box center [738, 455] width 1476 height 11
copy p "830866084"
click at [266, 5] on span at bounding box center [283, 12] width 89 height 30
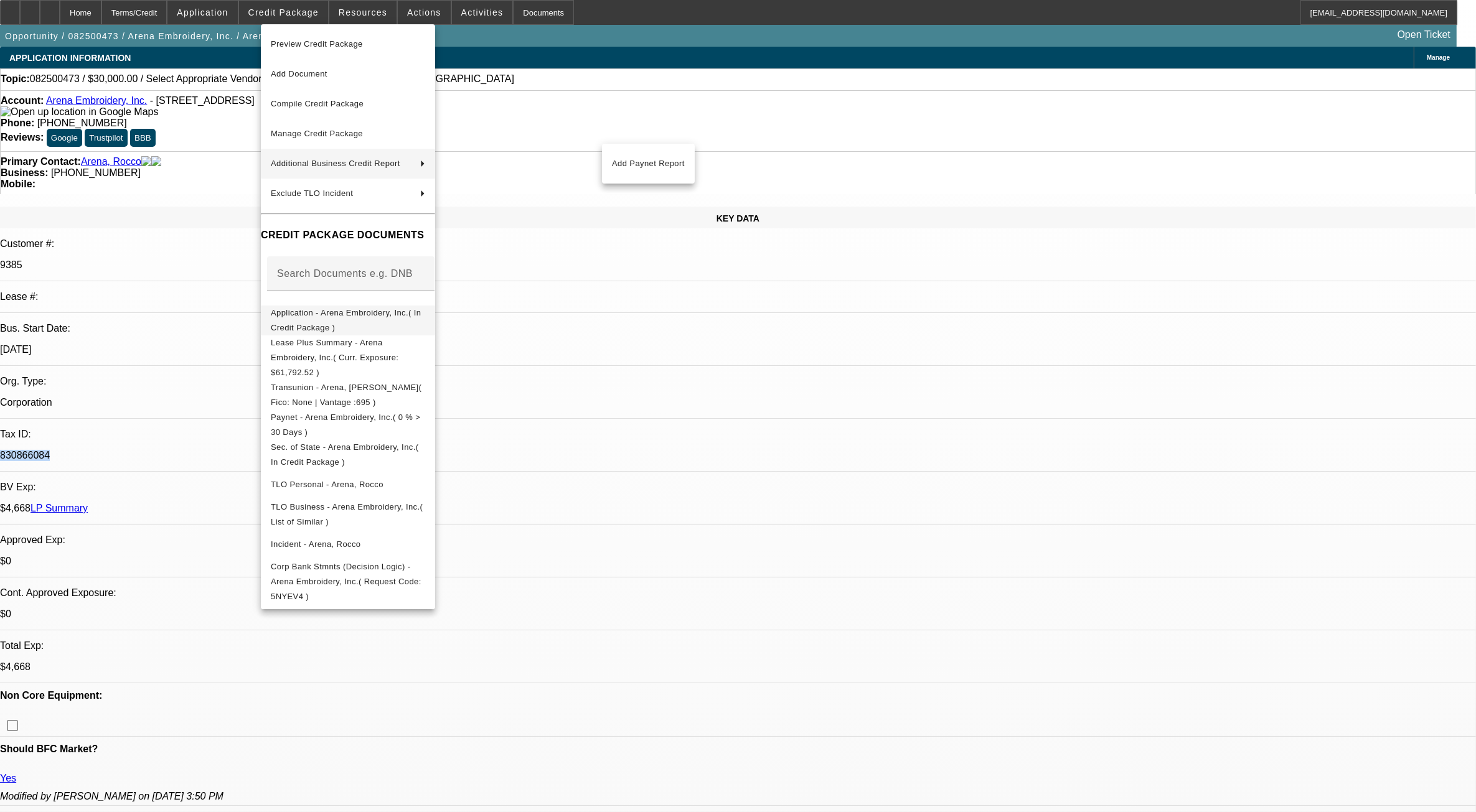
click at [329, 306] on button "Application - Arena Embroidery, Inc.( In Credit Package )" at bounding box center [348, 319] width 174 height 30
